Goal: Check status

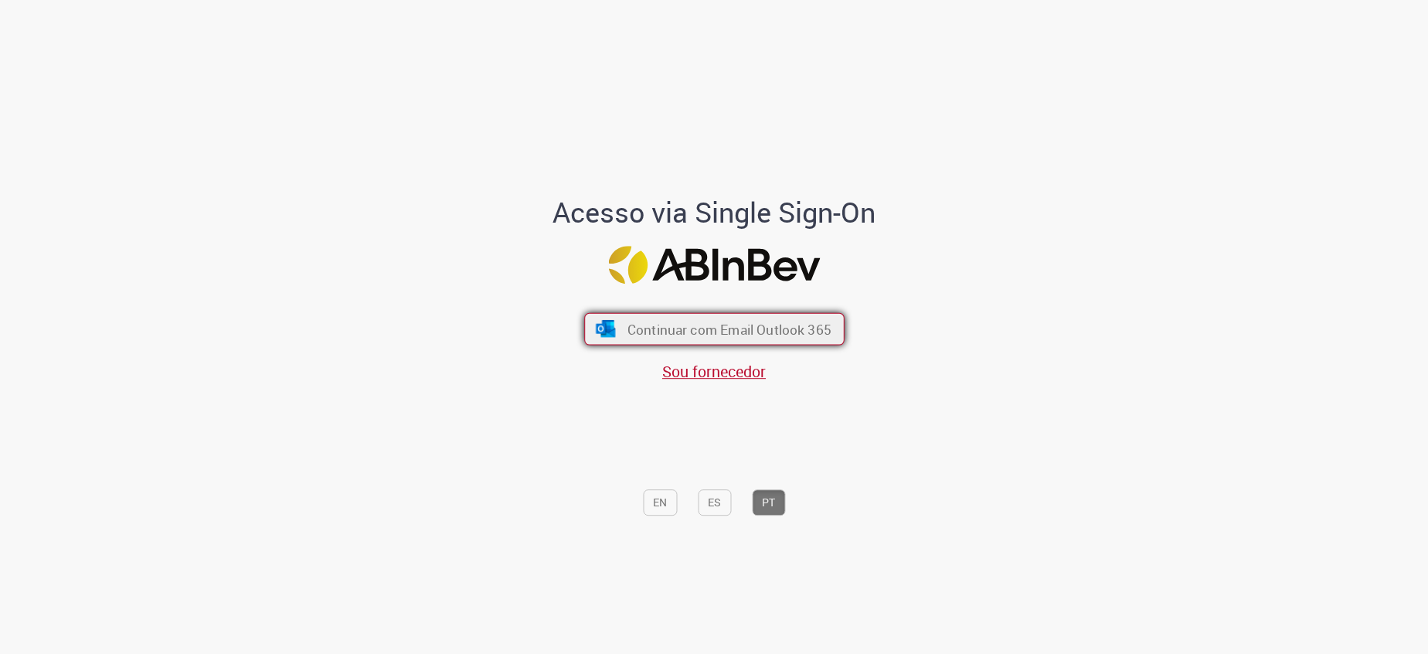
click at [632, 321] on span "Continuar com Email Outlook 365" at bounding box center [729, 329] width 204 height 18
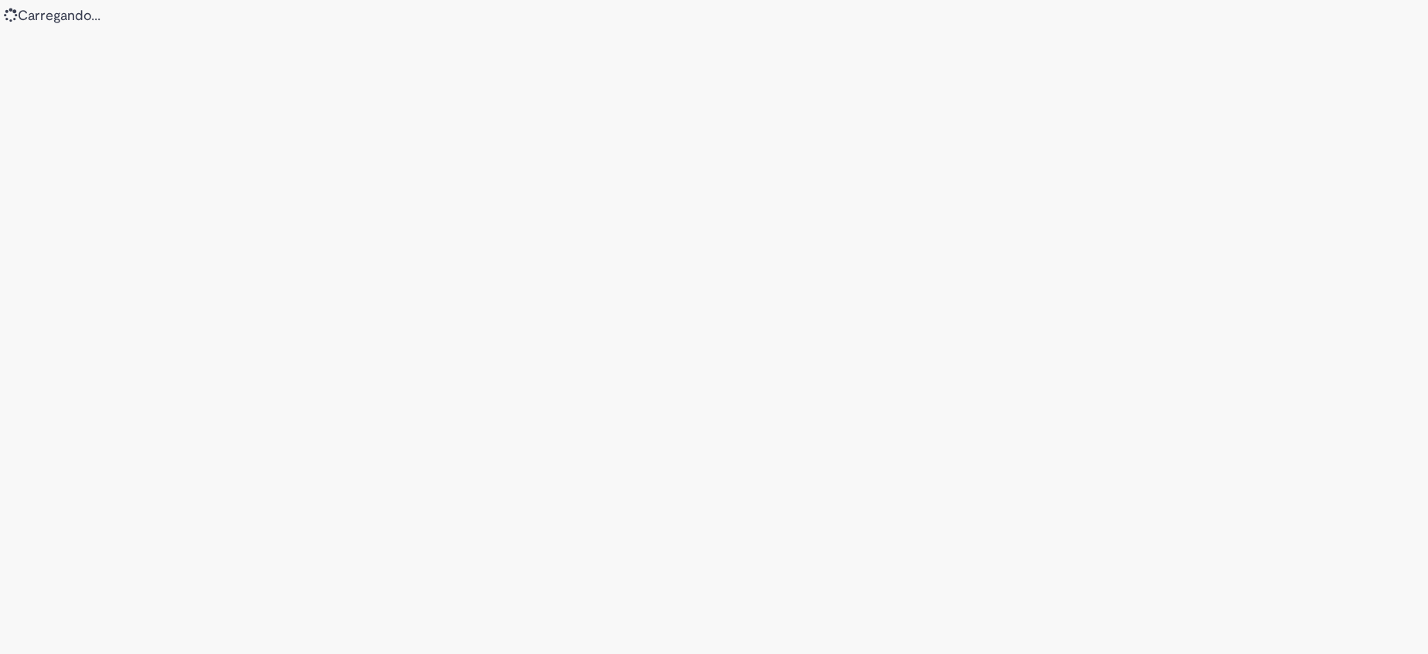
click at [997, 45] on div "Loading..." at bounding box center [714, 327] width 1428 height 654
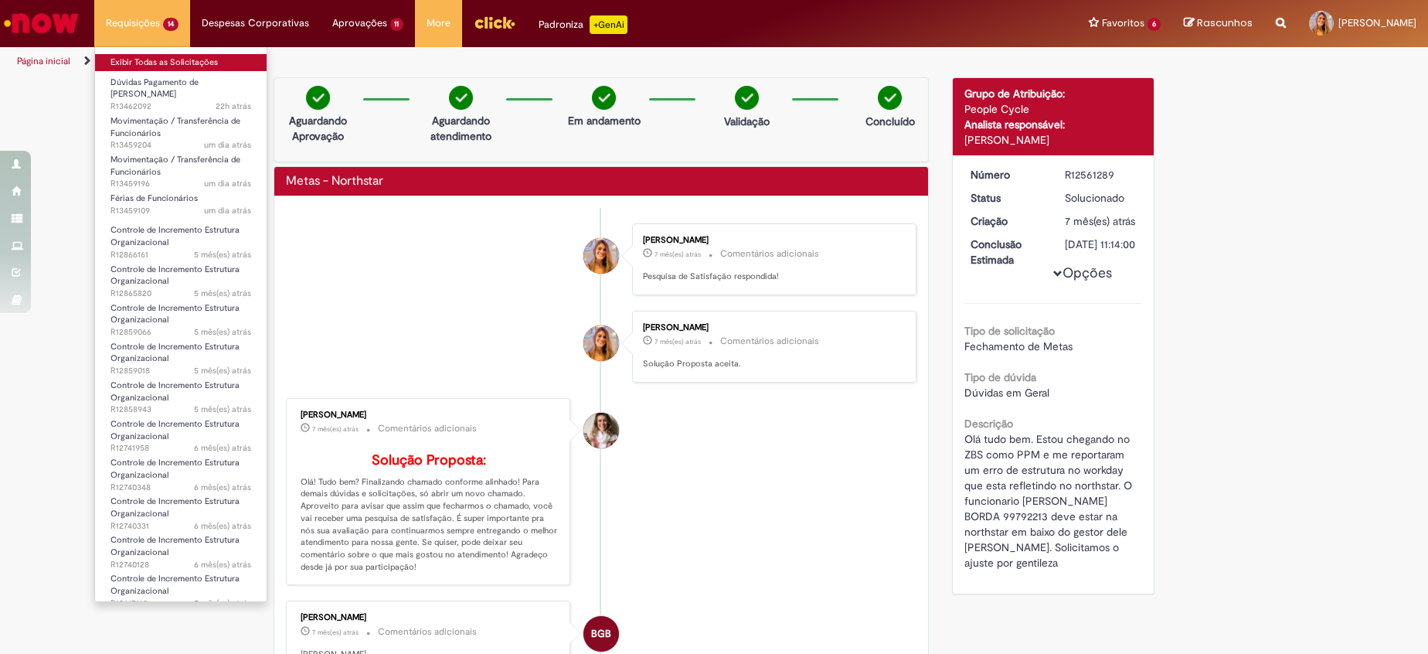
click at [158, 64] on link "Exibir Todas as Solicitações" at bounding box center [181, 62] width 172 height 17
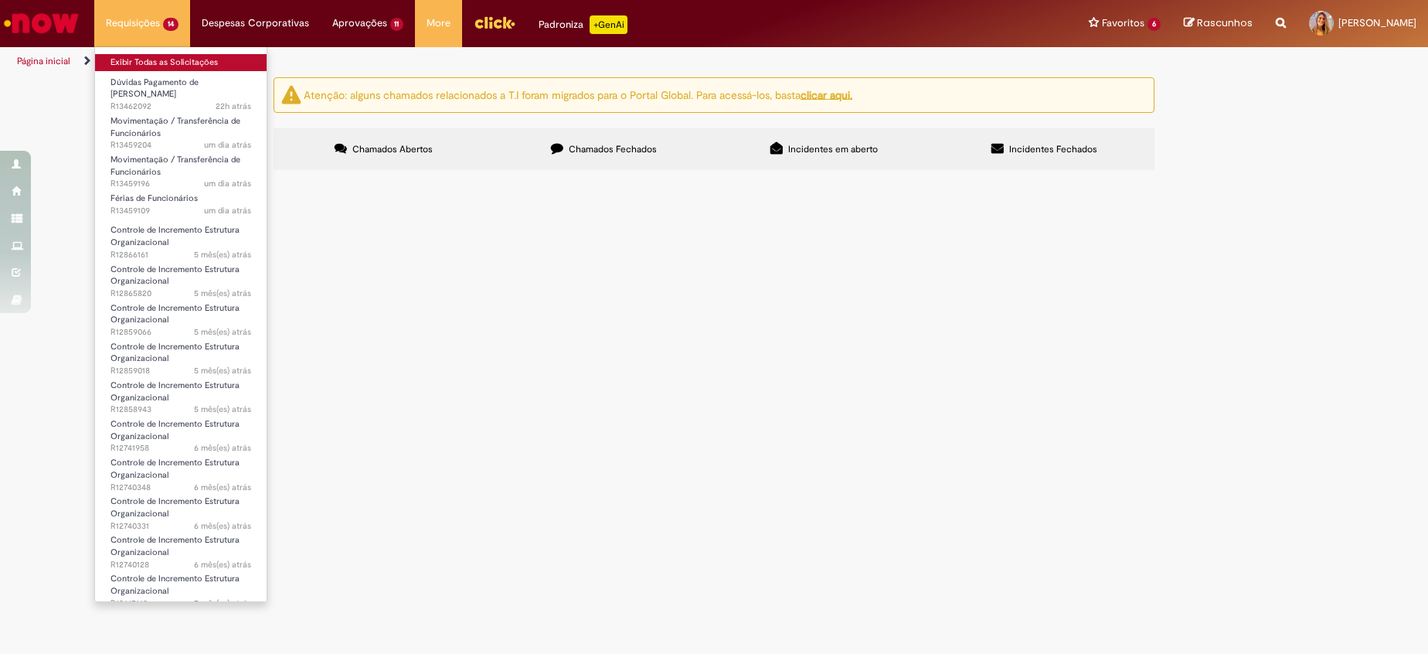
click at [158, 64] on link "Exibir Todas as Solicitações" at bounding box center [181, 62] width 172 height 17
